Goal: Task Accomplishment & Management: Use online tool/utility

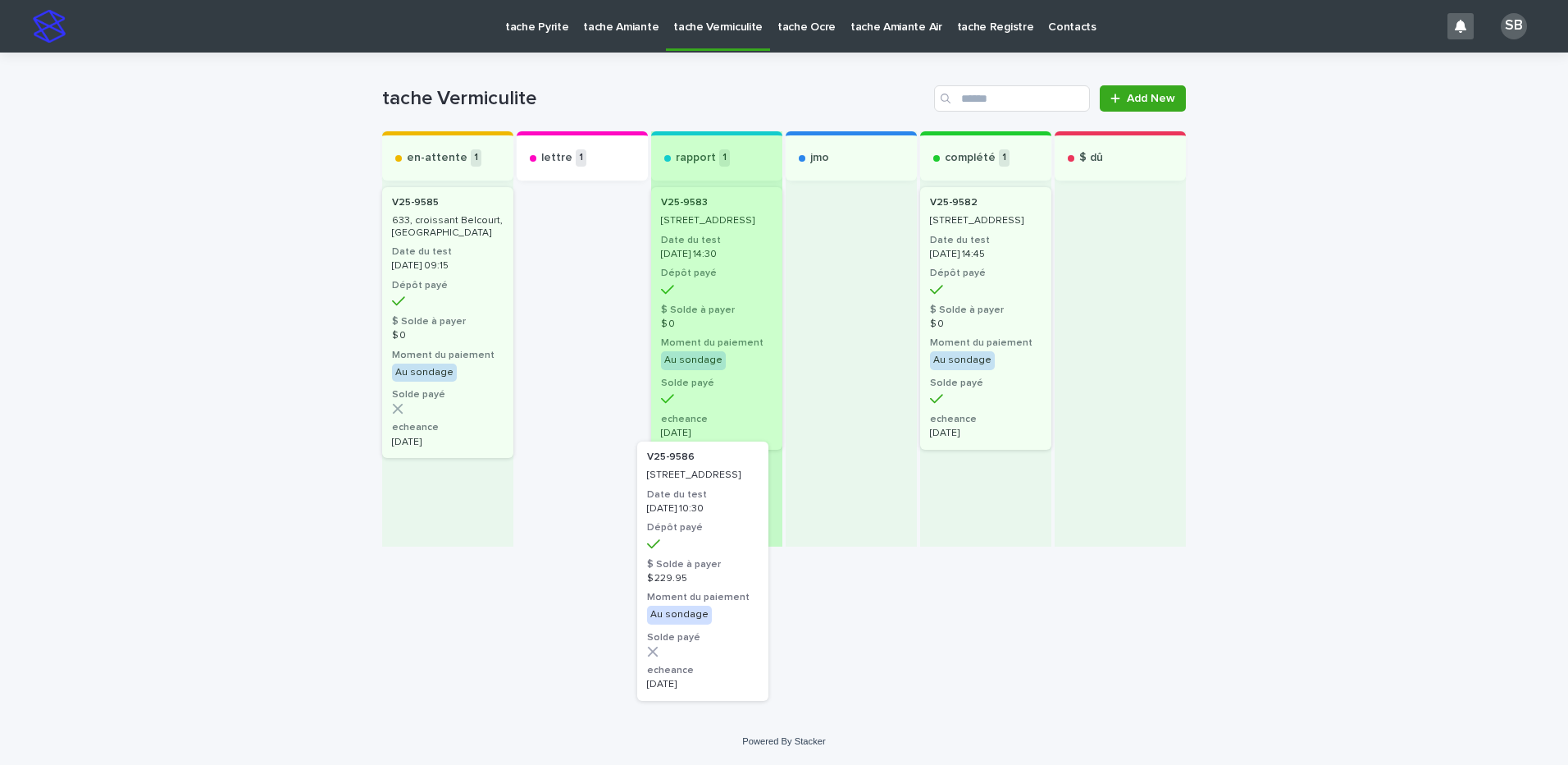
drag, startPoint x: 594, startPoint y: 293, endPoint x: 719, endPoint y: 554, distance: 289.4
click at [719, 554] on div "Loading... Saving… Loading... Saving… tache Vermiculite Add New Send to... Send…" at bounding box center [784, 365] width 820 height 624
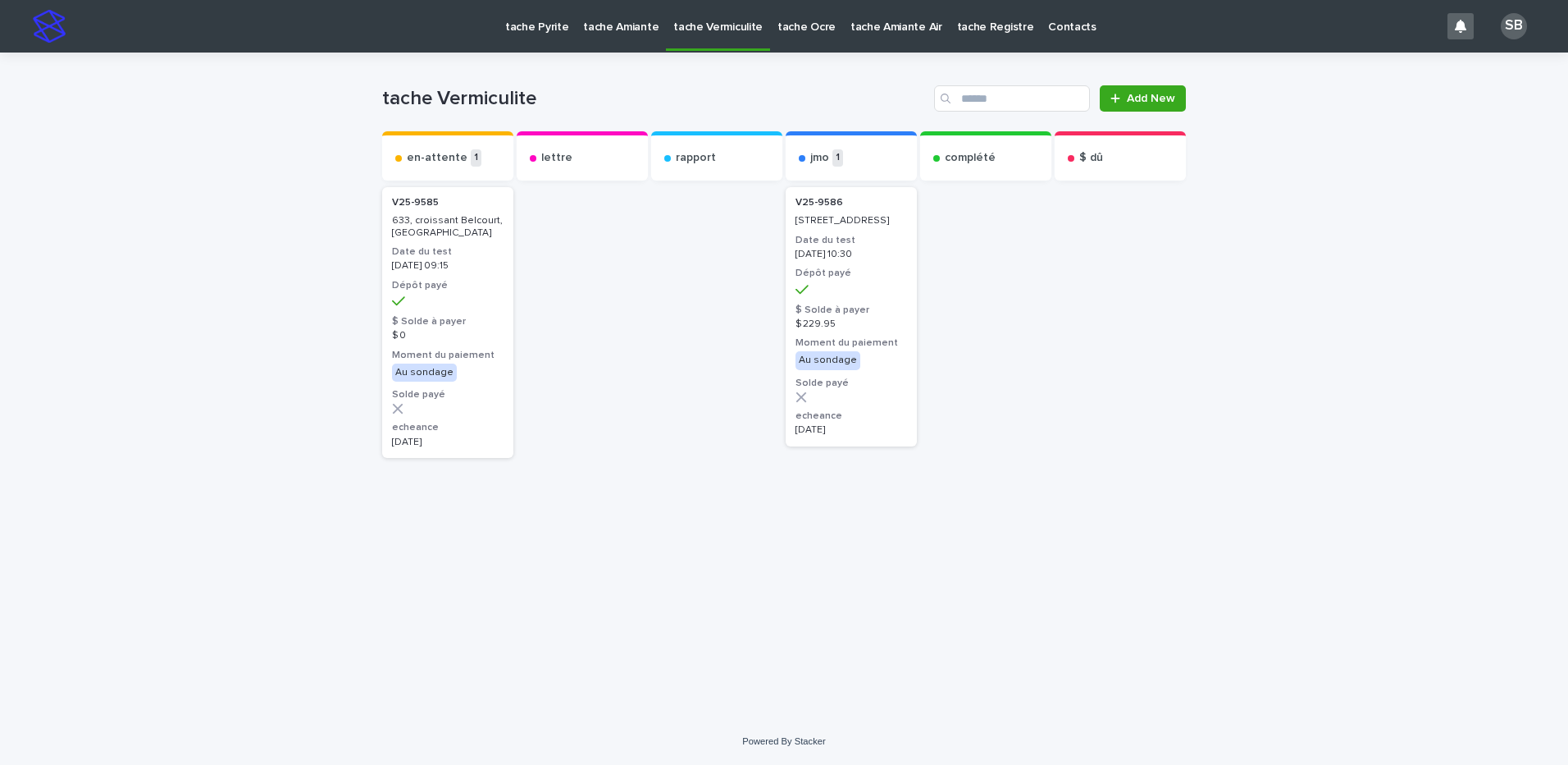
click at [169, 257] on div "Loading... Saving… Loading... Saving… tache Vermiculite Add New Send to... Send…" at bounding box center [784, 385] width 1568 height 665
